Goal: Information Seeking & Learning: Learn about a topic

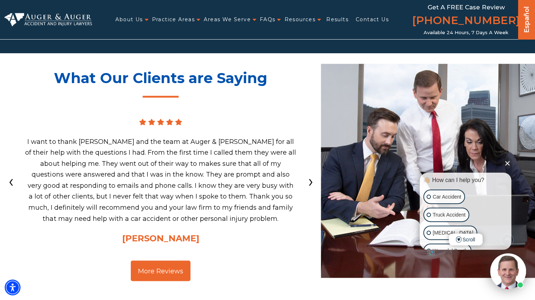
scroll to position [2054, 0]
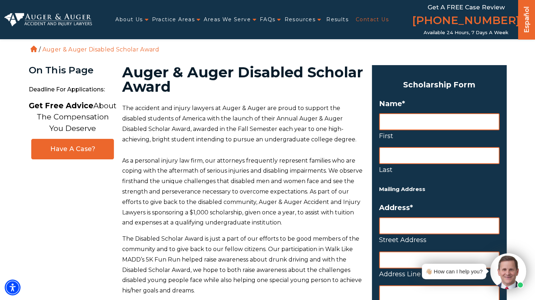
click at [375, 20] on link "Contact Us" at bounding box center [372, 19] width 33 height 15
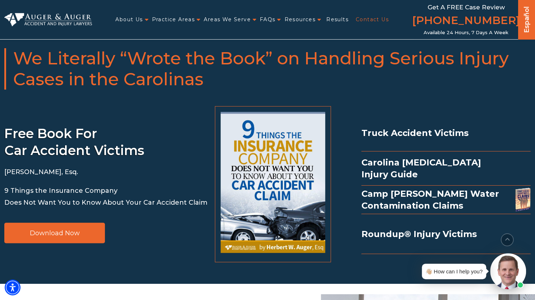
scroll to position [896, 0]
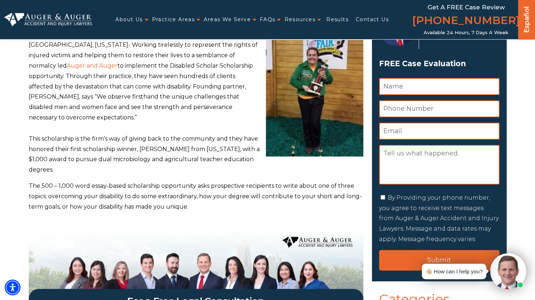
scroll to position [103, 0]
